Goal: Information Seeking & Learning: Learn about a topic

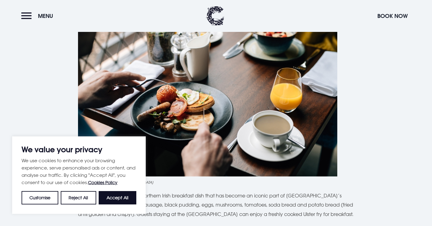
scroll to position [364, 0]
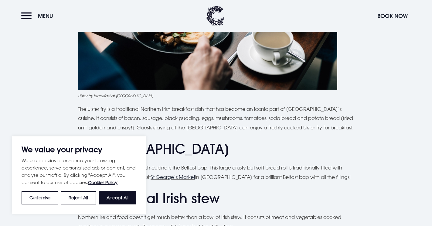
click at [127, 200] on button "Accept All" at bounding box center [118, 197] width 38 height 13
checkbox input "true"
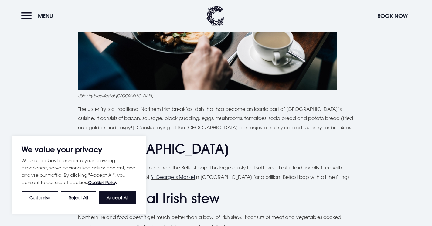
checkbox input "true"
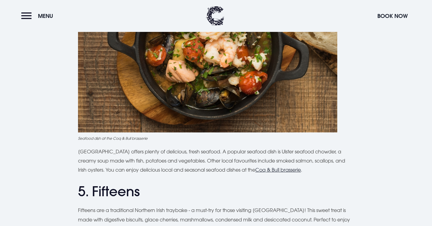
scroll to position [667, 0]
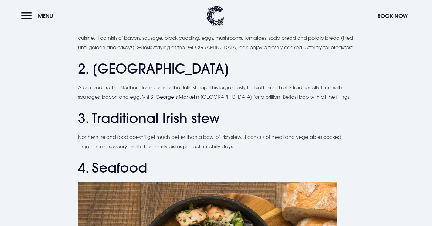
drag, startPoint x: 126, startPoint y: 115, endPoint x: 126, endPoint y: 105, distance: 10.1
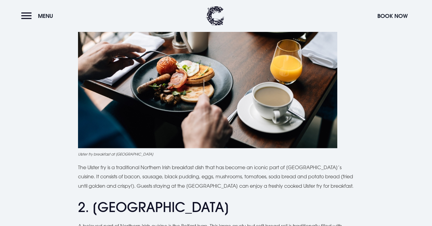
scroll to position [334, 0]
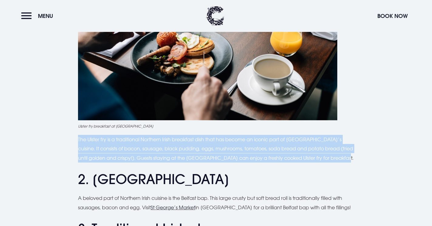
drag, startPoint x: 78, startPoint y: 139, endPoint x: 354, endPoint y: 158, distance: 276.4
